Goal: Information Seeking & Learning: Understand process/instructions

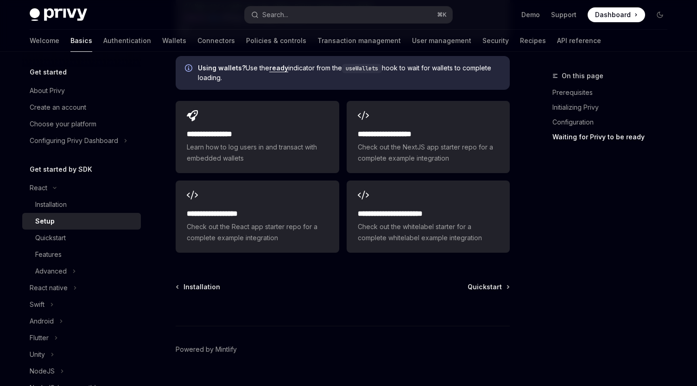
type textarea "*"
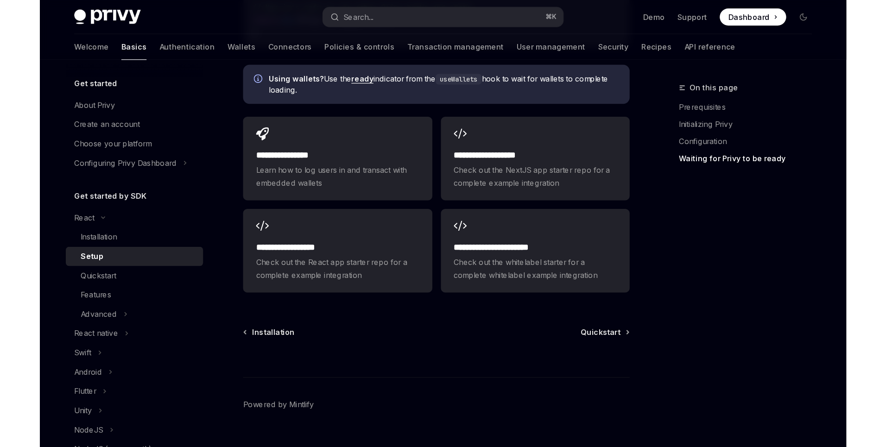
scroll to position [1156, 0]
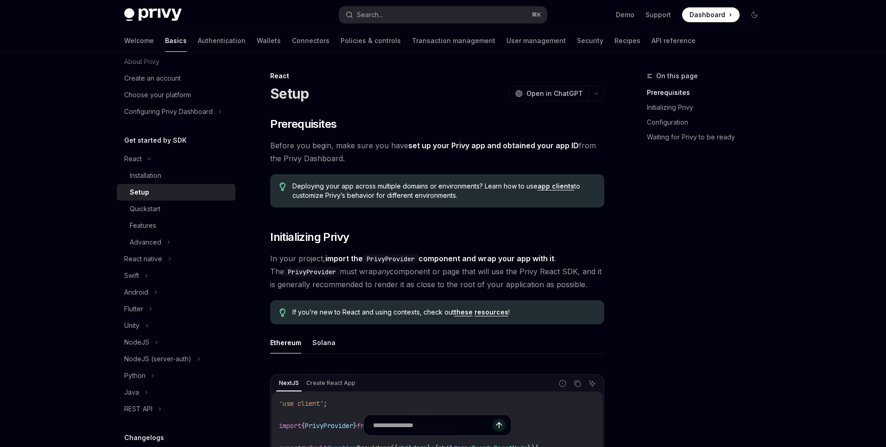
scroll to position [30, 0]
click at [152, 265] on div "React native" at bounding box center [176, 258] width 119 height 17
type textarea "*"
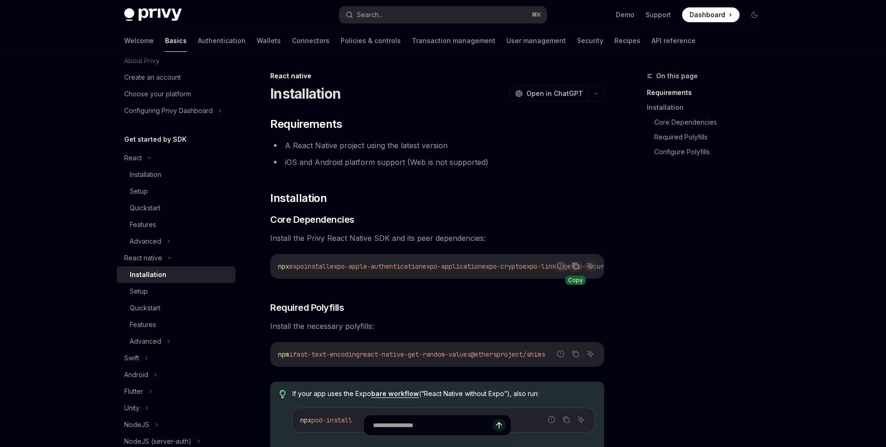
click at [573, 266] on icon "Copy the contents from the code block" at bounding box center [575, 265] width 7 height 7
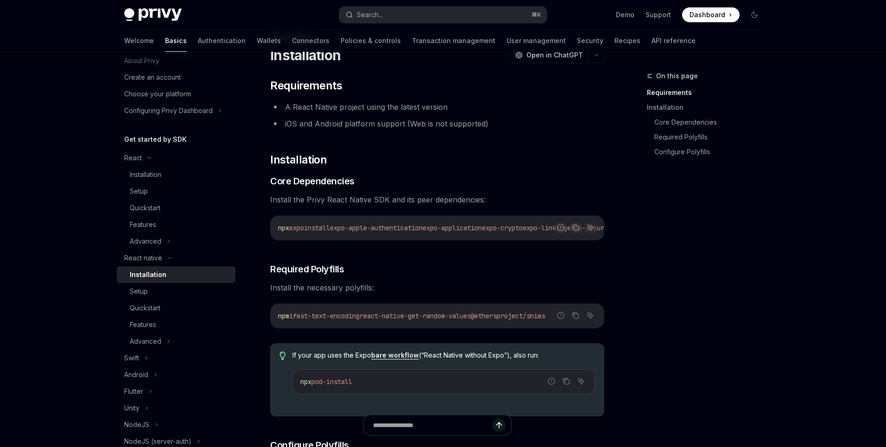
scroll to position [42, 0]
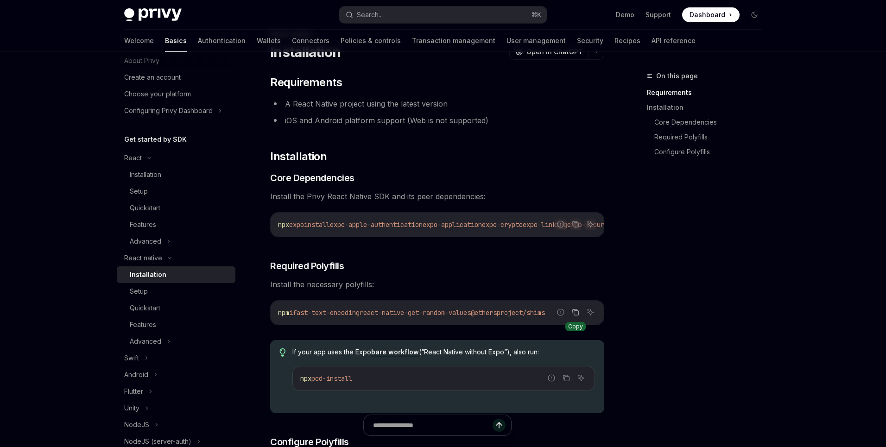
click at [574, 316] on icon "Copy the contents from the code block" at bounding box center [575, 312] width 7 height 7
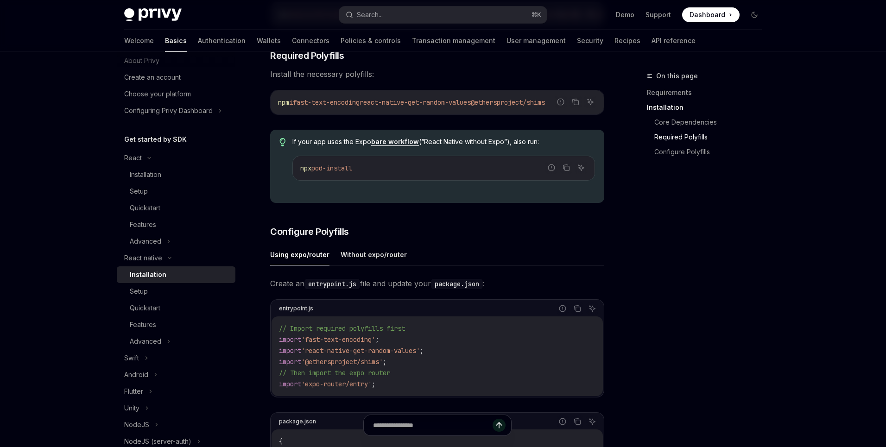
scroll to position [252, 0]
type textarea "*"
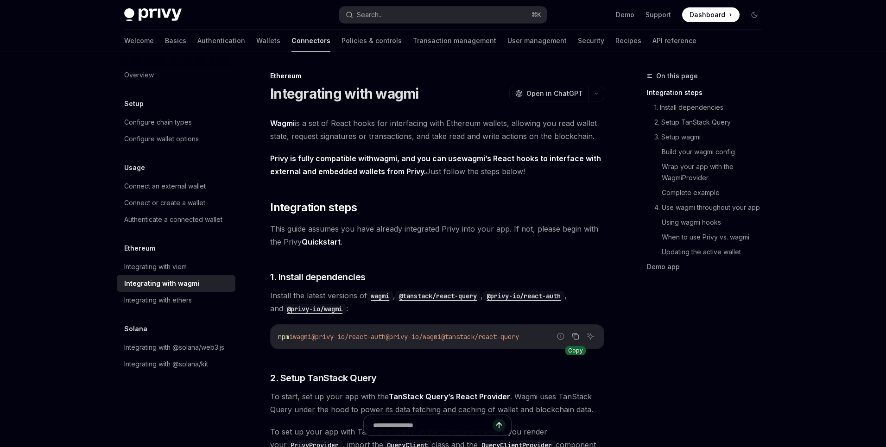
click at [579, 336] on button "Copy the contents from the code block" at bounding box center [575, 336] width 12 height 12
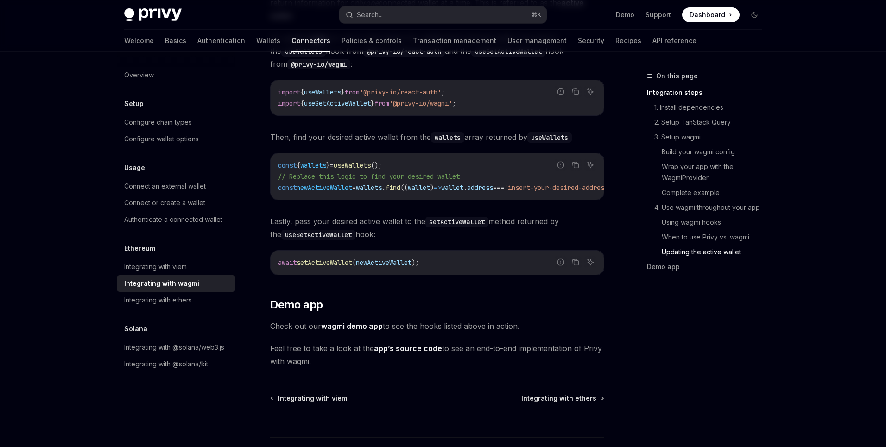
scroll to position [2634, 0]
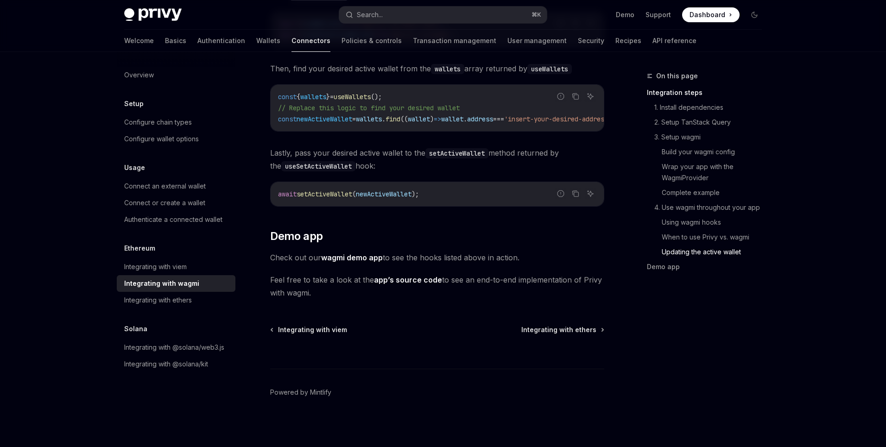
type textarea "*"
